Goal: Task Accomplishment & Management: Complete application form

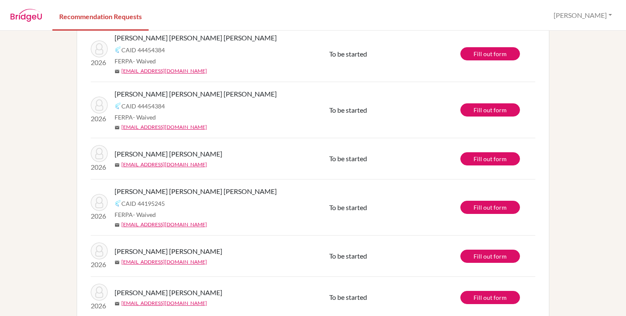
scroll to position [345, 0]
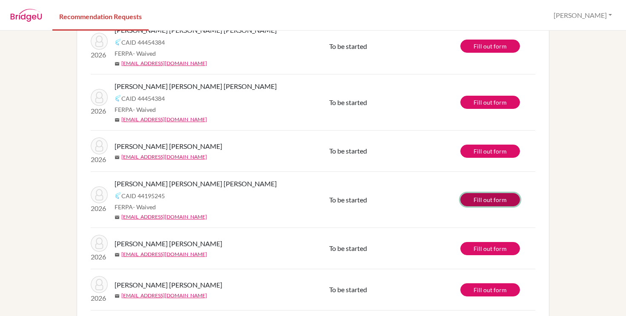
click at [475, 198] on link "Fill out form" at bounding box center [490, 199] width 60 height 13
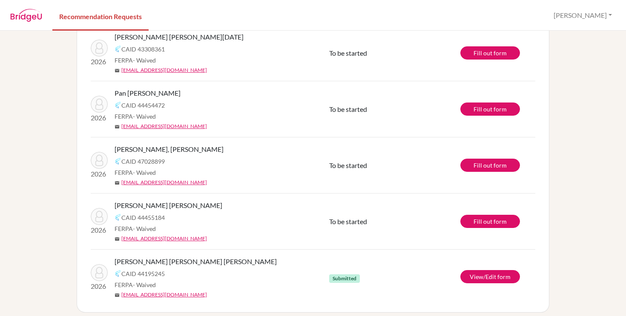
scroll to position [622, 0]
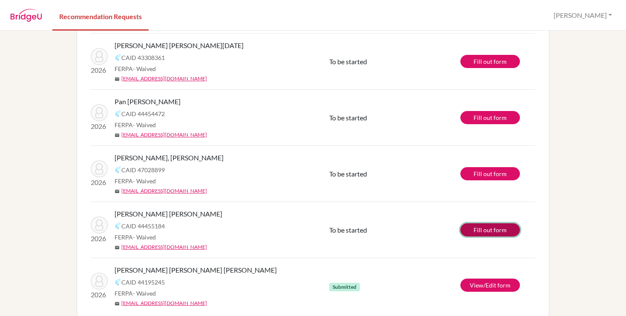
click at [503, 230] on link "Fill out form" at bounding box center [490, 229] width 60 height 13
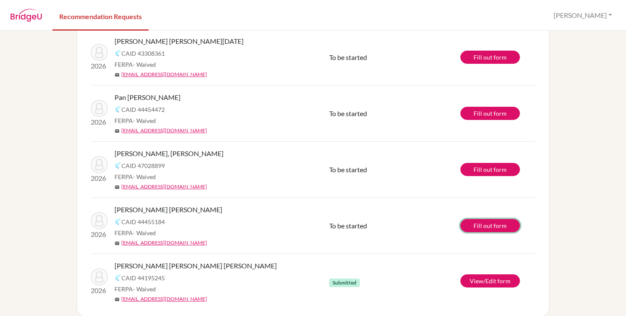
scroll to position [637, 0]
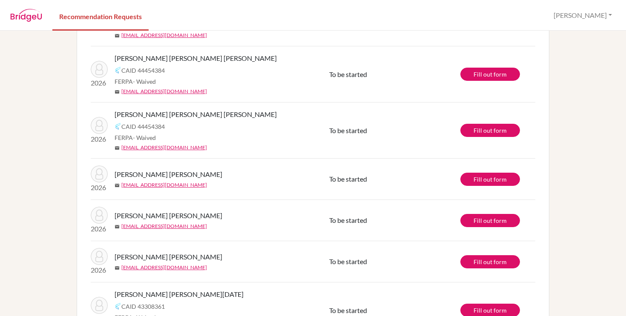
scroll to position [314, 0]
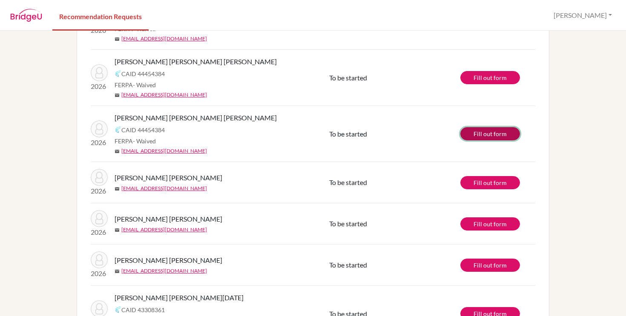
click at [471, 138] on link "Fill out form" at bounding box center [490, 133] width 60 height 13
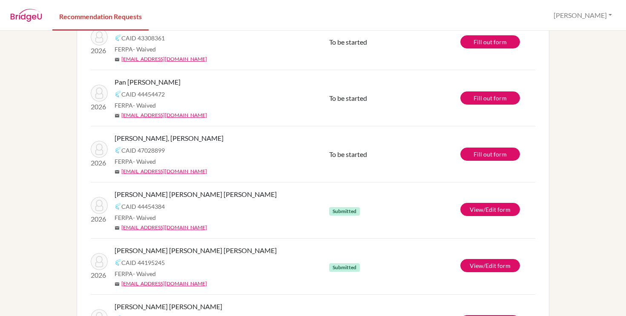
scroll to position [564, 0]
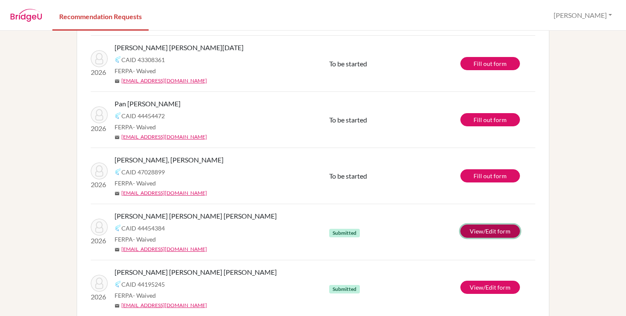
click at [485, 227] on link "View/Edit form" at bounding box center [490, 231] width 60 height 13
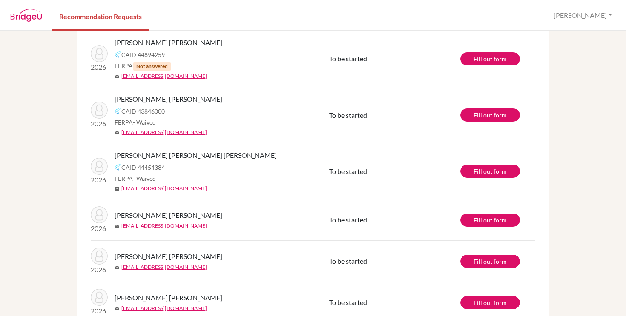
scroll to position [227, 0]
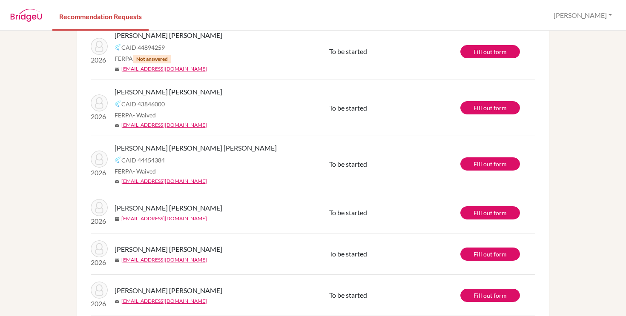
click at [511, 98] on td "Fill out form" at bounding box center [497, 108] width 75 height 56
click at [509, 104] on link "Fill out form" at bounding box center [490, 107] width 60 height 13
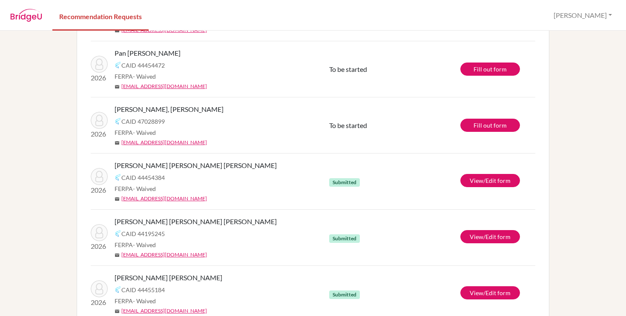
scroll to position [637, 0]
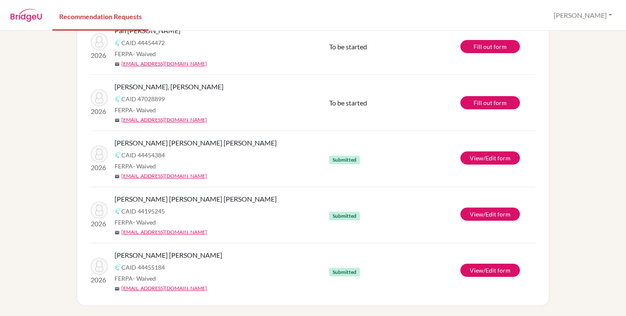
click at [294, 140] on div "[PERSON_NAME] [PERSON_NAME] [PERSON_NAME]" at bounding box center [224, 143] width 221 height 10
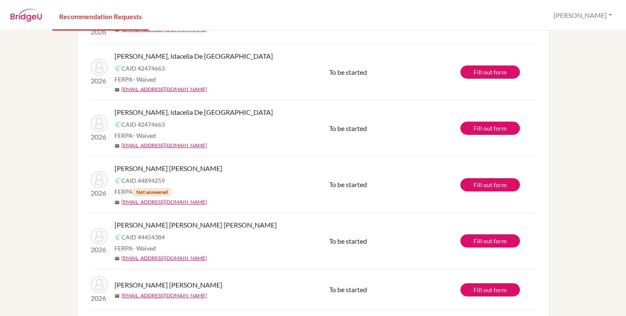
scroll to position [91, 0]
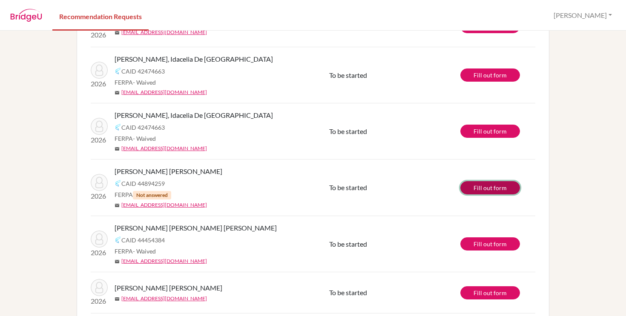
click at [476, 188] on link "Fill out form" at bounding box center [490, 187] width 60 height 13
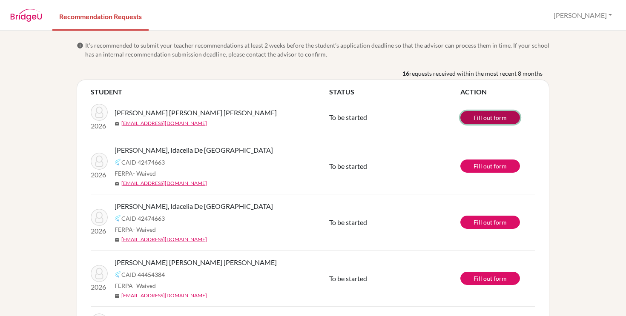
click at [486, 117] on link "Fill out form" at bounding box center [490, 117] width 60 height 13
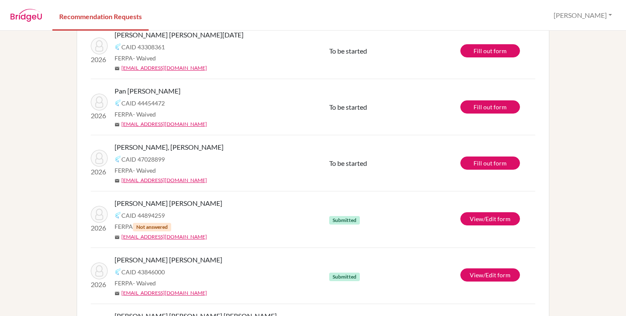
scroll to position [458, 0]
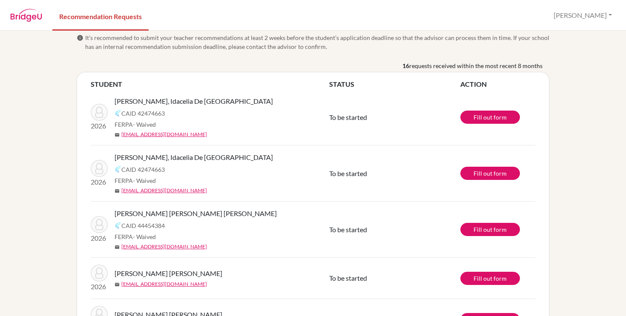
scroll to position [9, 0]
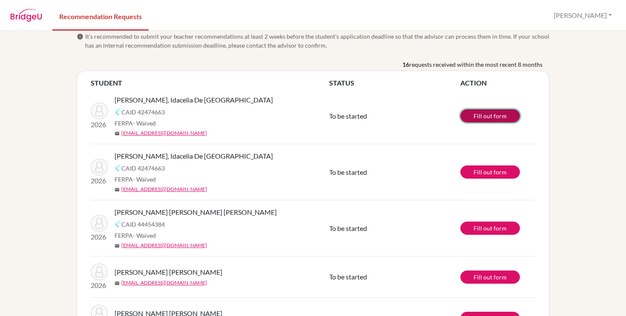
click at [485, 114] on link "Fill out form" at bounding box center [490, 115] width 60 height 13
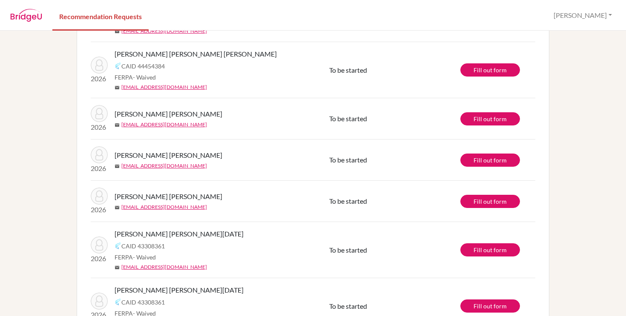
scroll to position [114, 0]
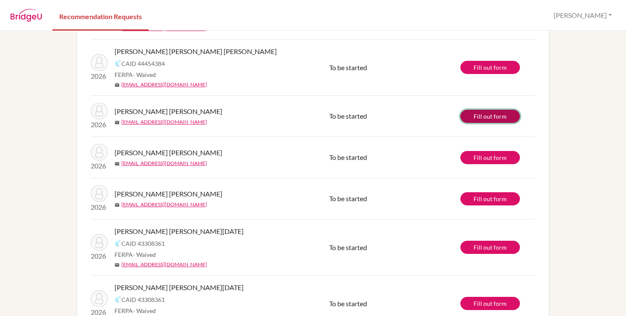
click at [477, 118] on link "Fill out form" at bounding box center [490, 116] width 60 height 13
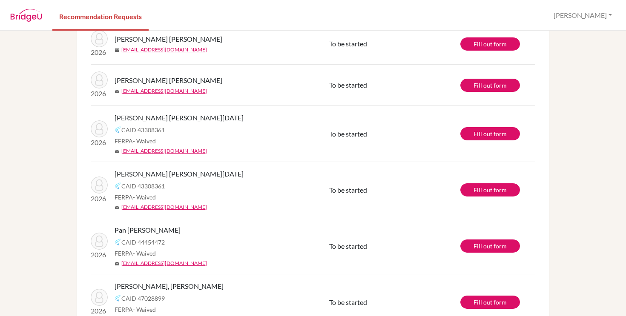
scroll to position [186, 0]
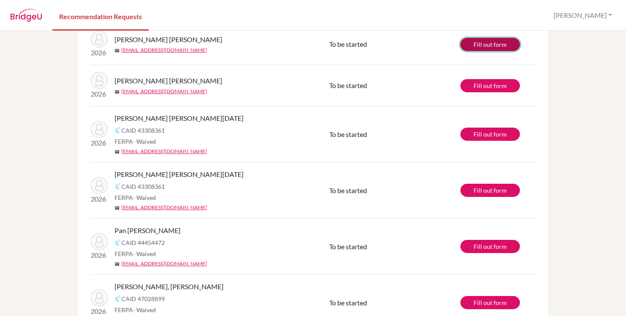
click at [492, 44] on link "Fill out form" at bounding box center [490, 44] width 60 height 13
